Goal: Information Seeking & Learning: Learn about a topic

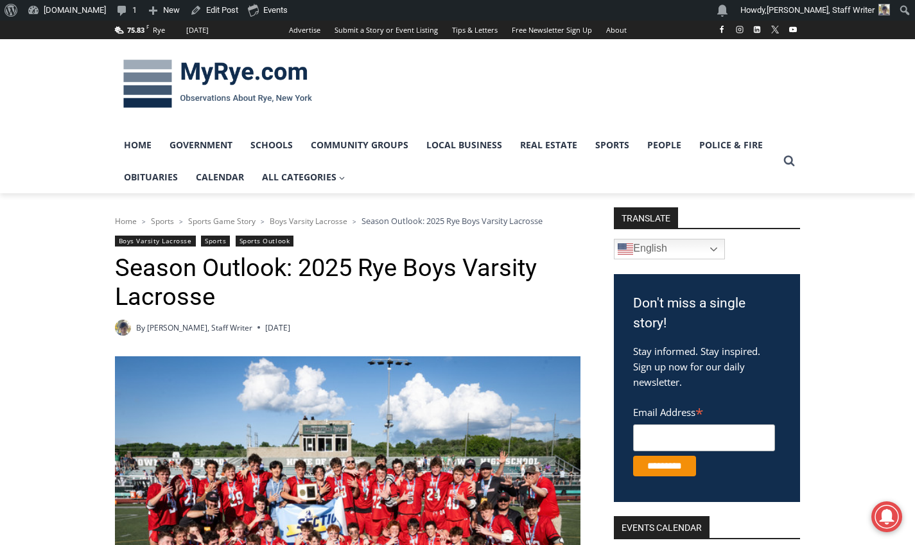
scroll to position [433, 0]
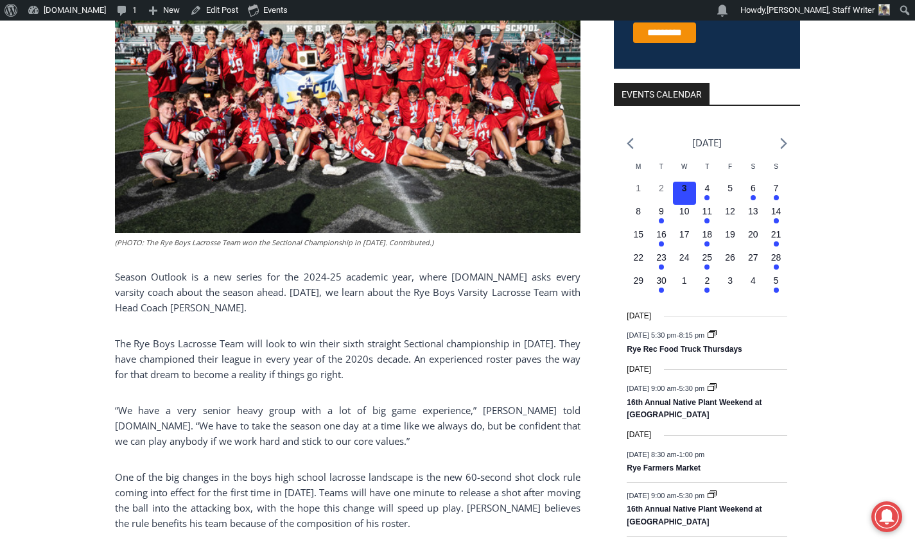
click at [236, 331] on div "(PHOTO: The Rye Boys Lacrosse Team won the Sectional Championship in 2024. Cont…" at bounding box center [347, 471] width 465 height 1097
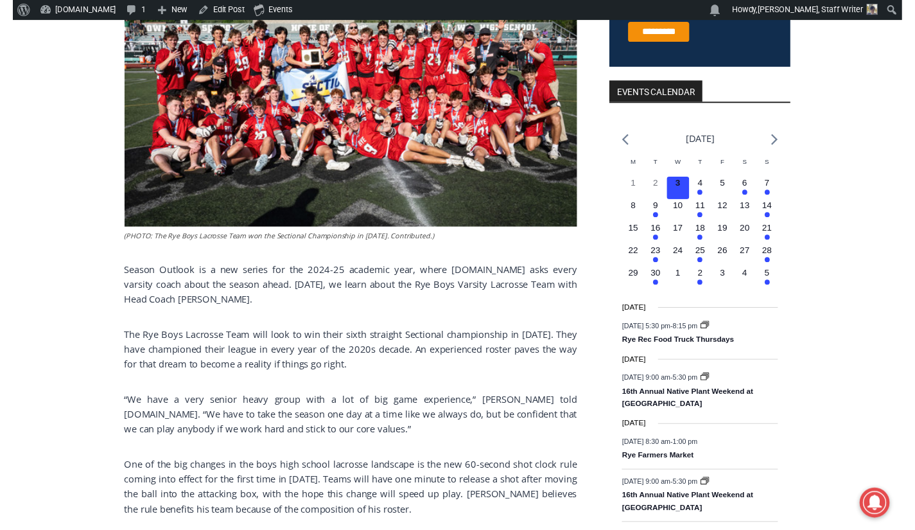
scroll to position [0, 0]
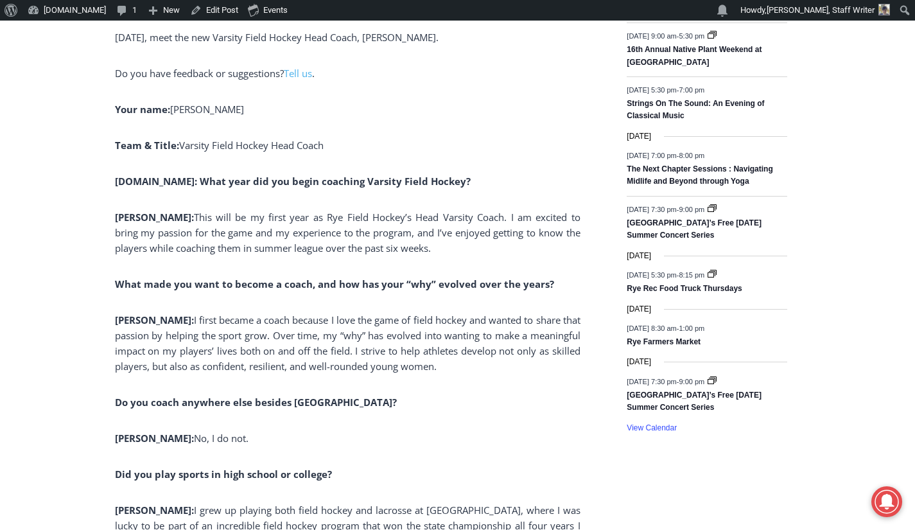
scroll to position [902, 0]
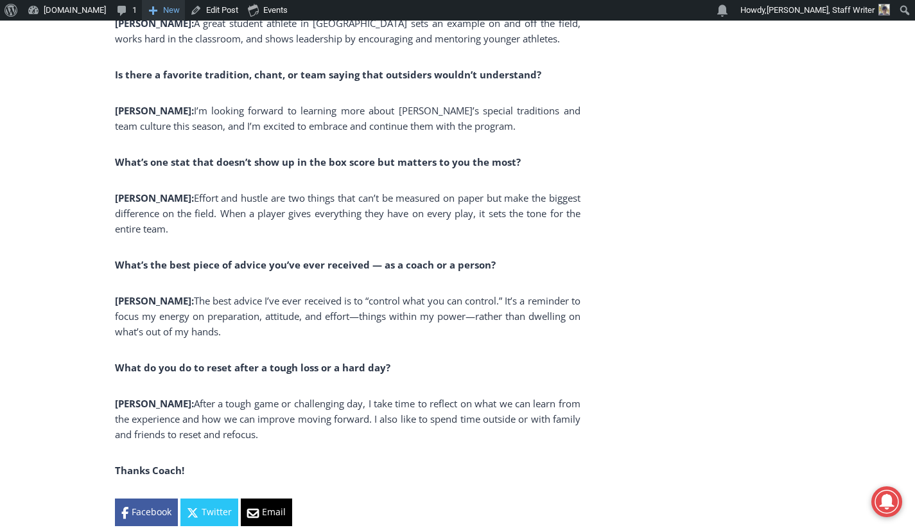
scroll to position [2306, 0]
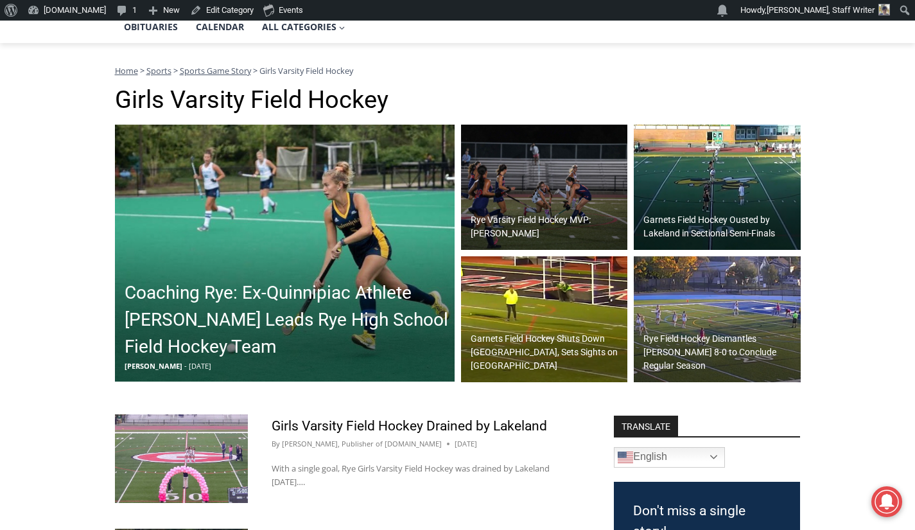
scroll to position [150, 0]
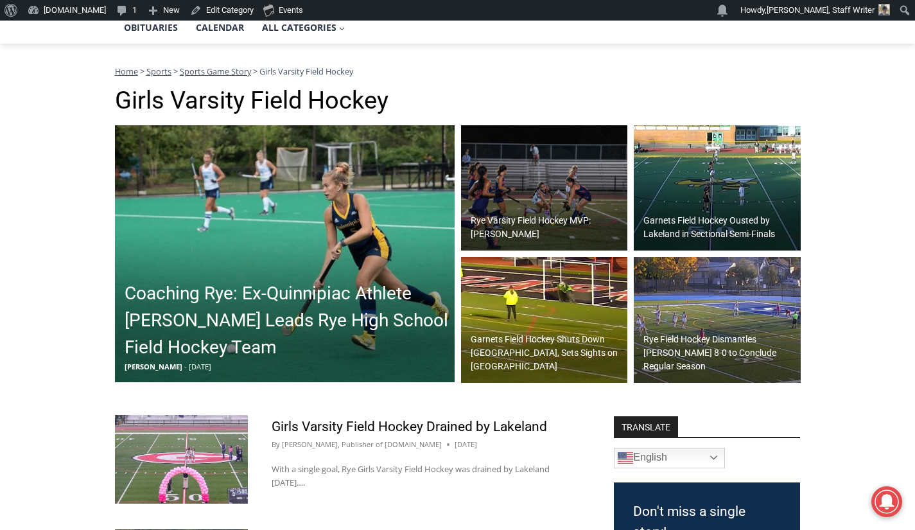
click at [721, 195] on img at bounding box center [716, 188] width 167 height 126
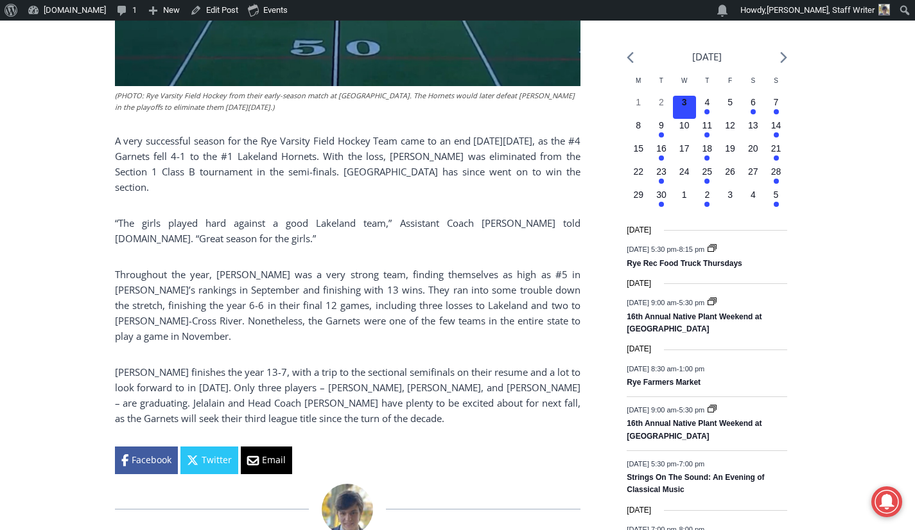
scroll to position [525, 0]
